Goal: Navigation & Orientation: Find specific page/section

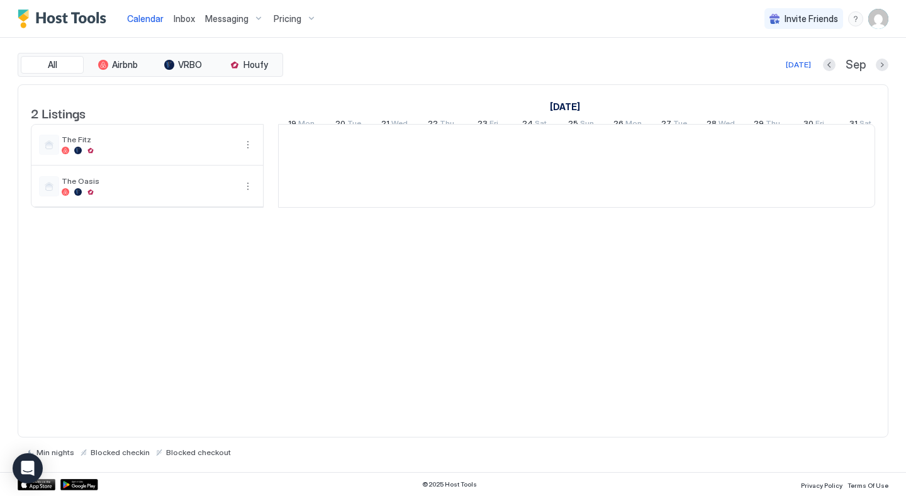
scroll to position [0, 932]
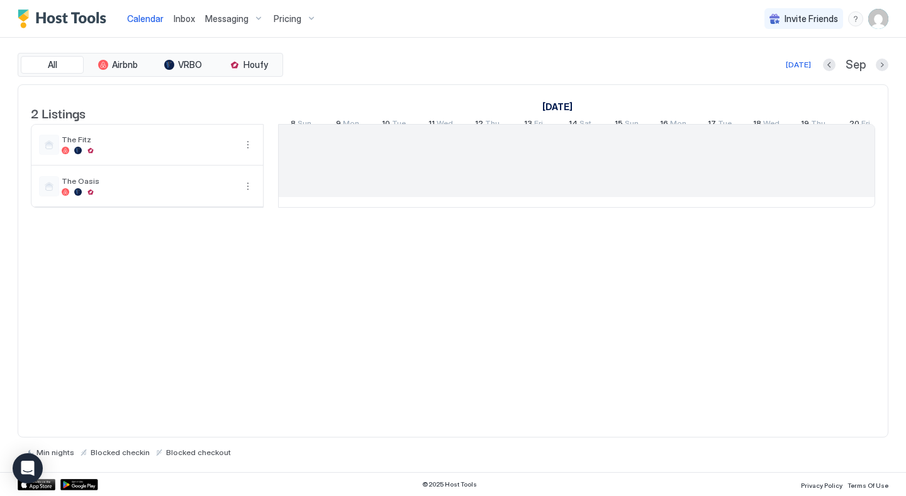
click at [178, 23] on span "Inbox" at bounding box center [184, 18] width 21 height 11
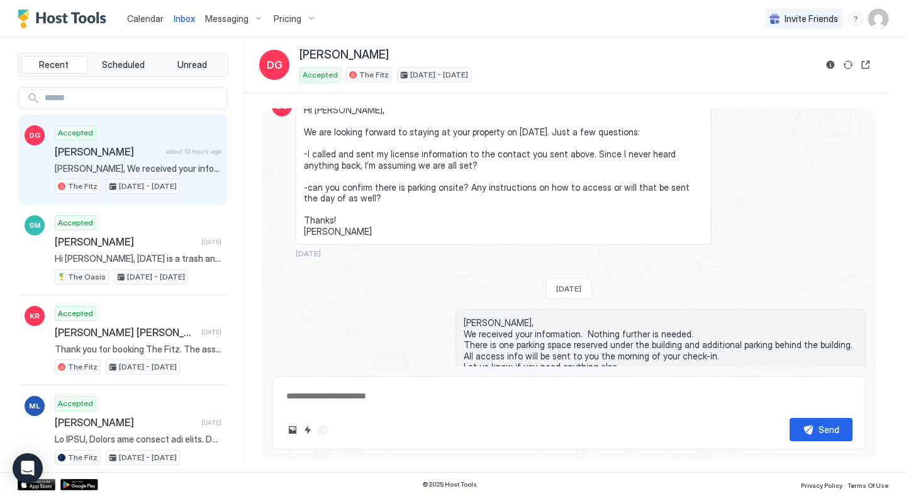
scroll to position [1611, 0]
click at [145, 20] on span "Calendar" at bounding box center [145, 18] width 36 height 11
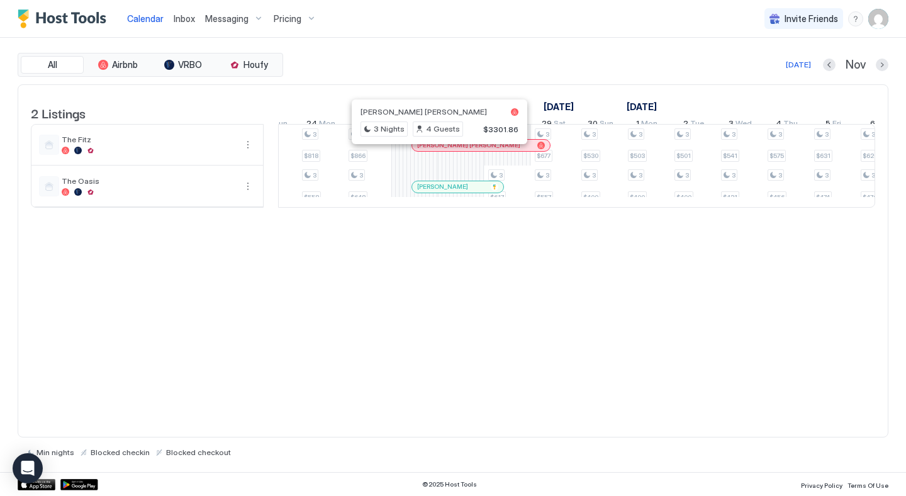
click at [435, 150] on div at bounding box center [435, 145] width 10 height 10
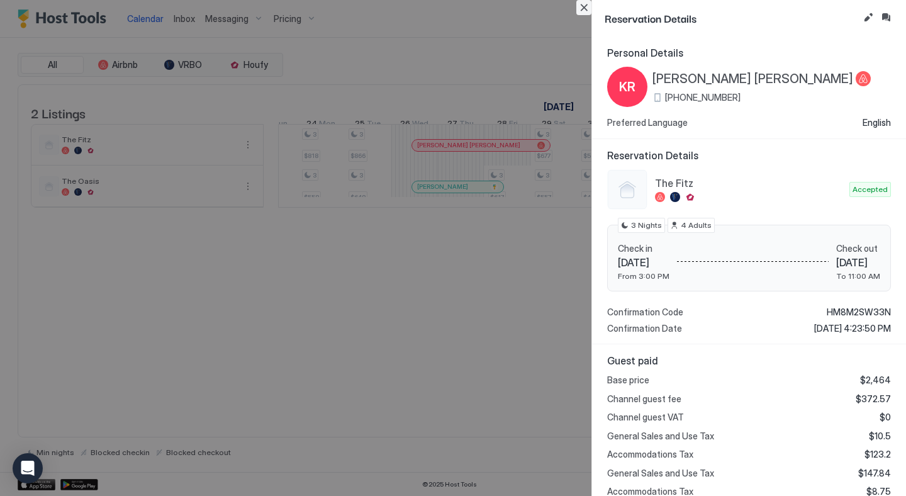
click at [583, 9] on button "Close" at bounding box center [583, 7] width 15 height 15
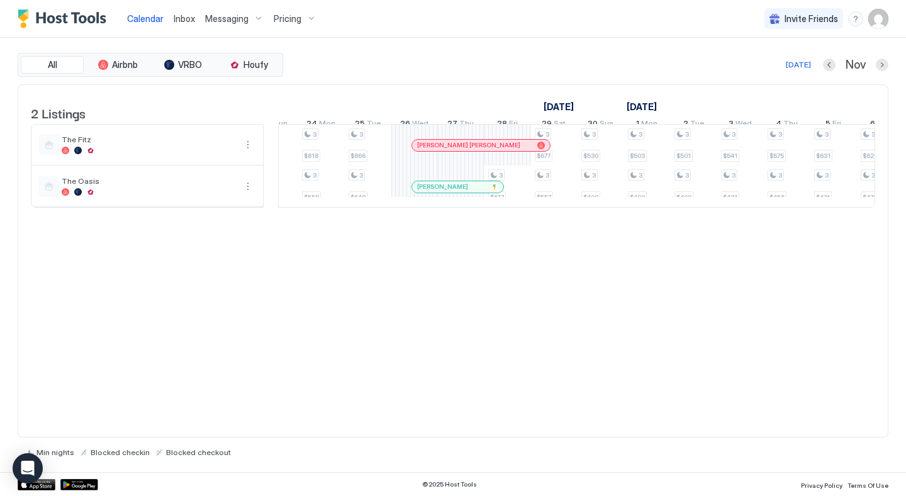
click at [187, 14] on span "Inbox" at bounding box center [184, 18] width 21 height 11
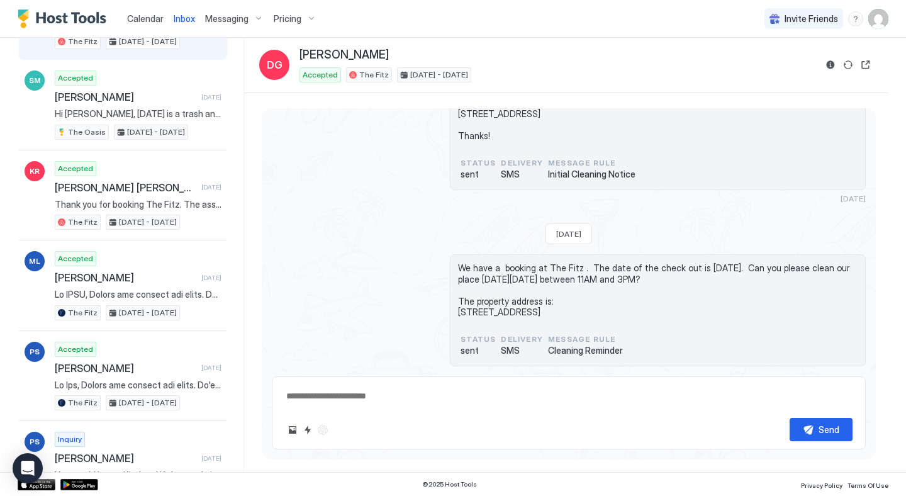
scroll to position [1234, 0]
click at [145, 19] on span "Calendar" at bounding box center [145, 18] width 36 height 11
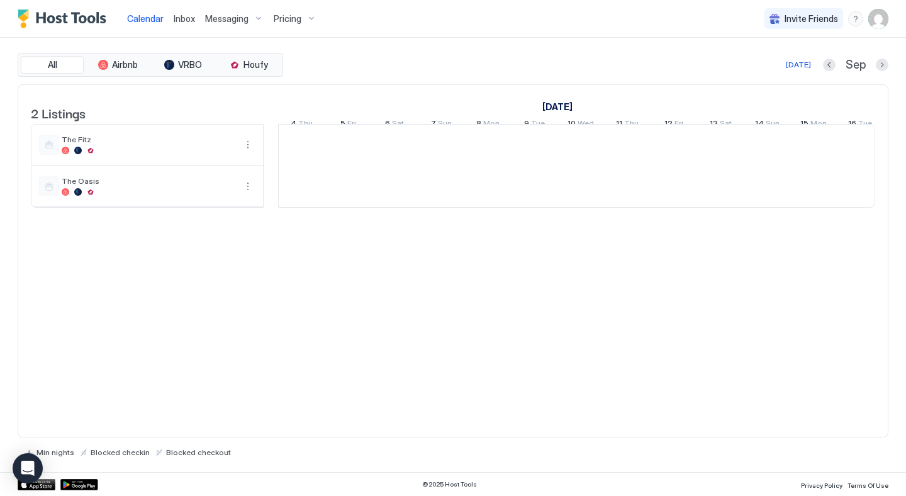
scroll to position [0, 699]
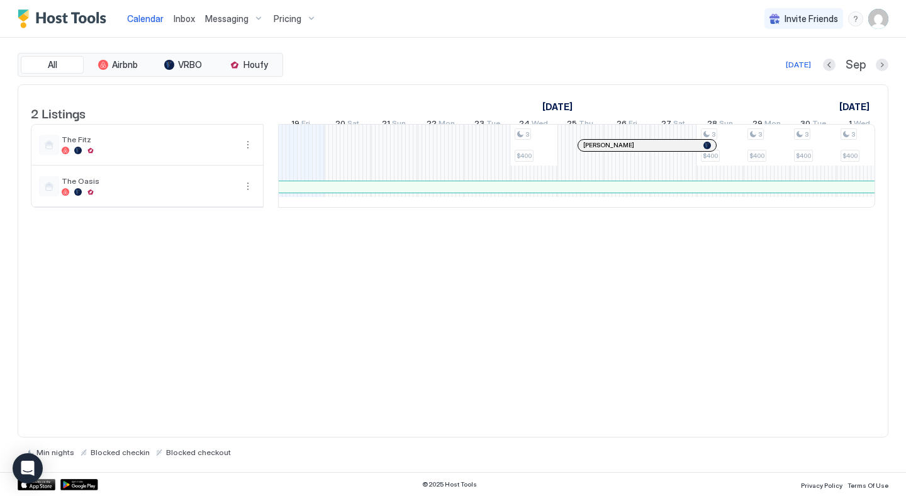
click at [186, 19] on span "Inbox" at bounding box center [184, 18] width 21 height 11
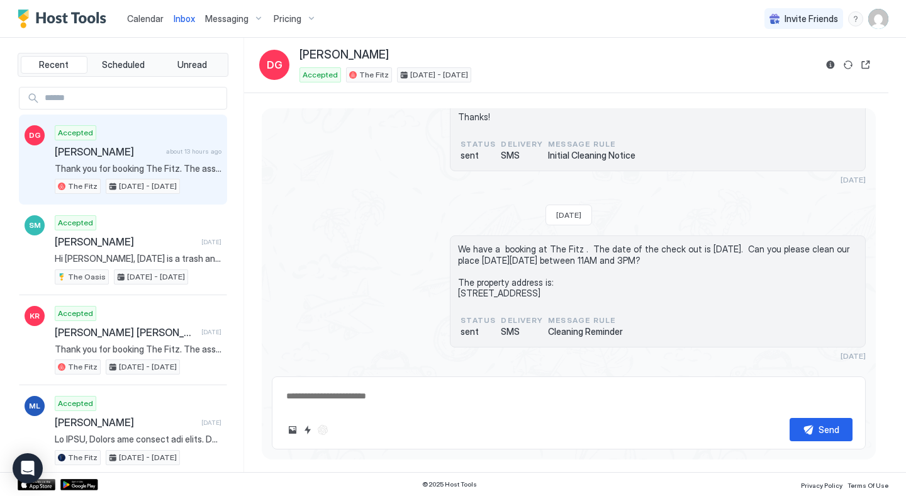
scroll to position [1613, 0]
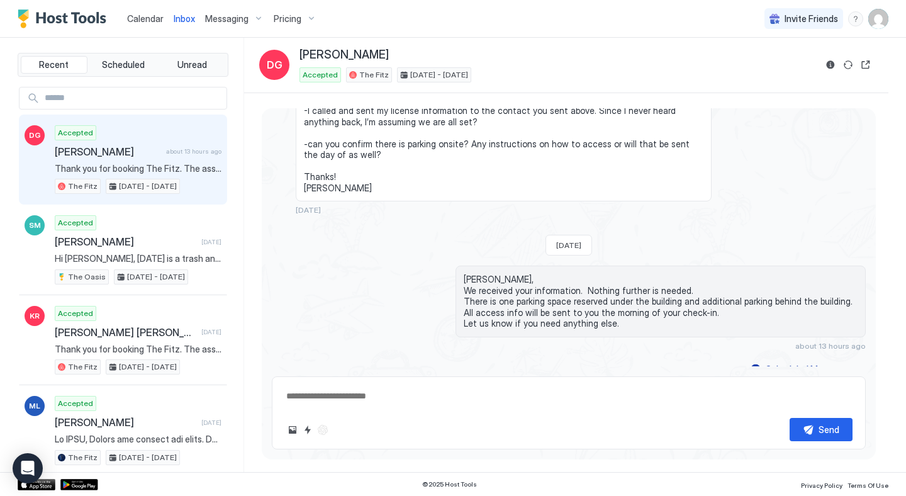
click at [143, 22] on span "Calendar" at bounding box center [145, 18] width 36 height 11
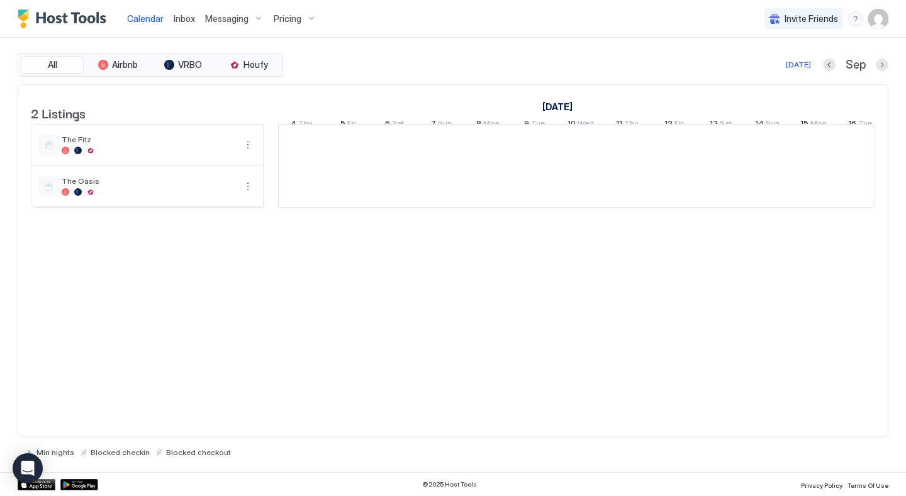
scroll to position [0, 699]
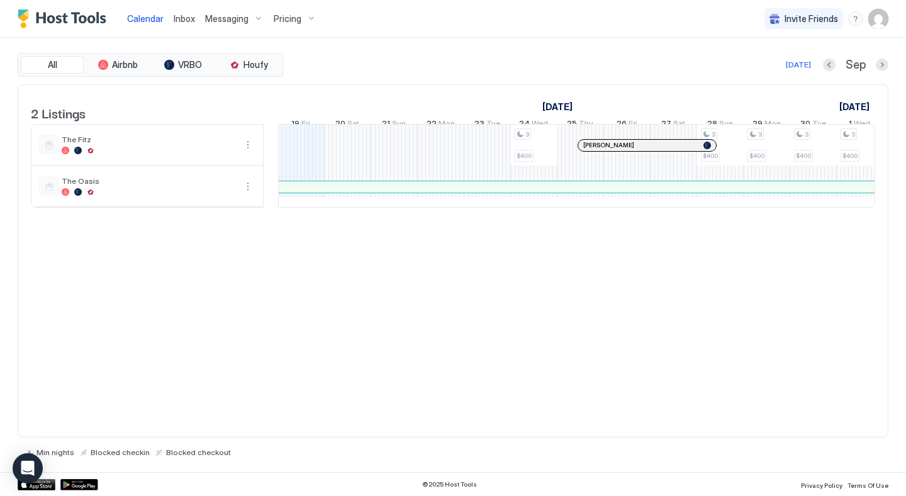
click at [186, 13] on span "Inbox" at bounding box center [184, 18] width 21 height 11
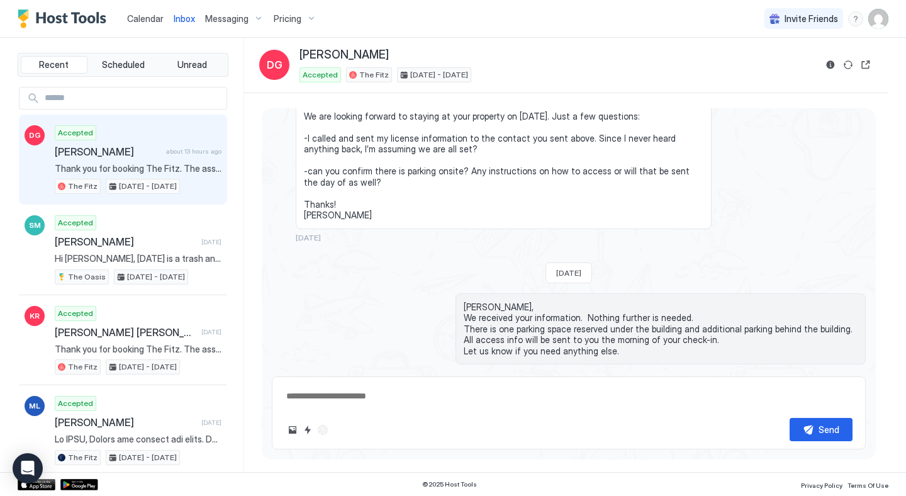
scroll to position [1613, 0]
